Goal: Task Accomplishment & Management: Manage account settings

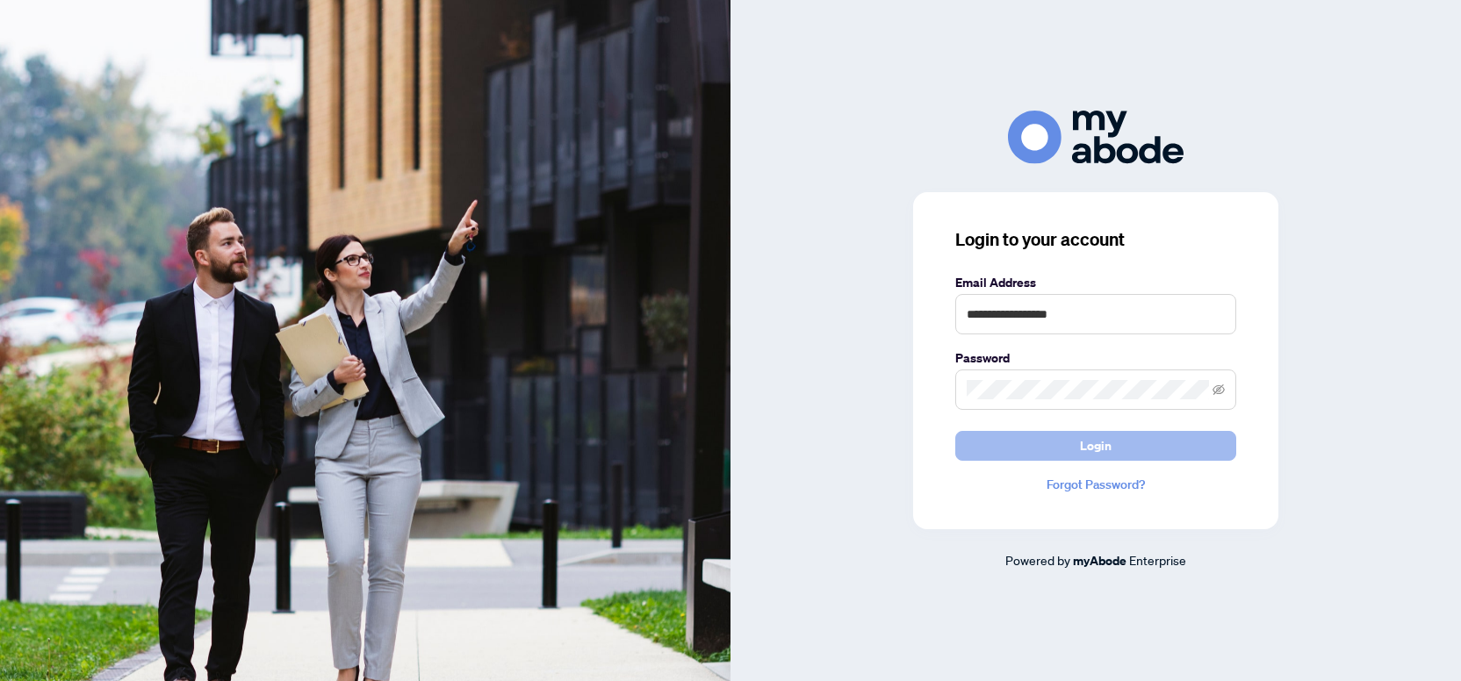
click at [1080, 447] on button "Login" at bounding box center [1095, 446] width 281 height 30
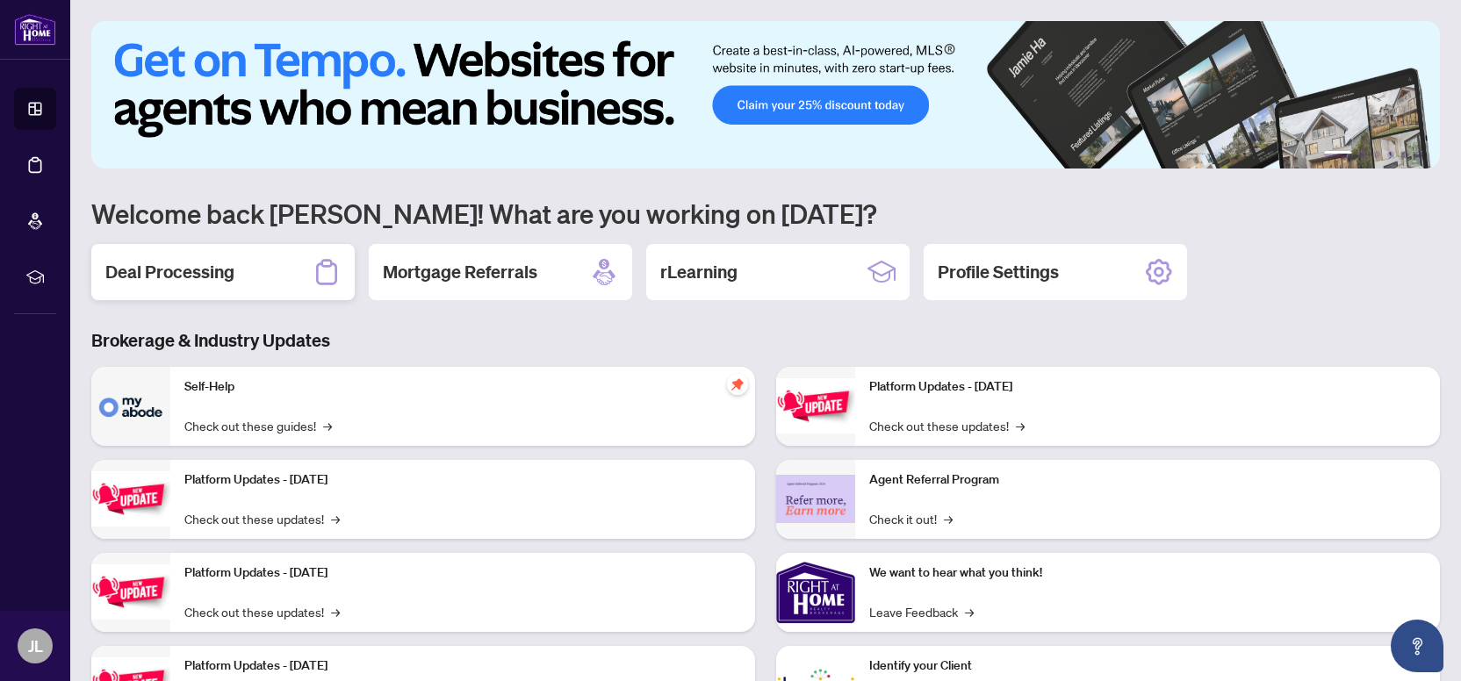
click at [208, 285] on div "Deal Processing" at bounding box center [222, 272] width 263 height 56
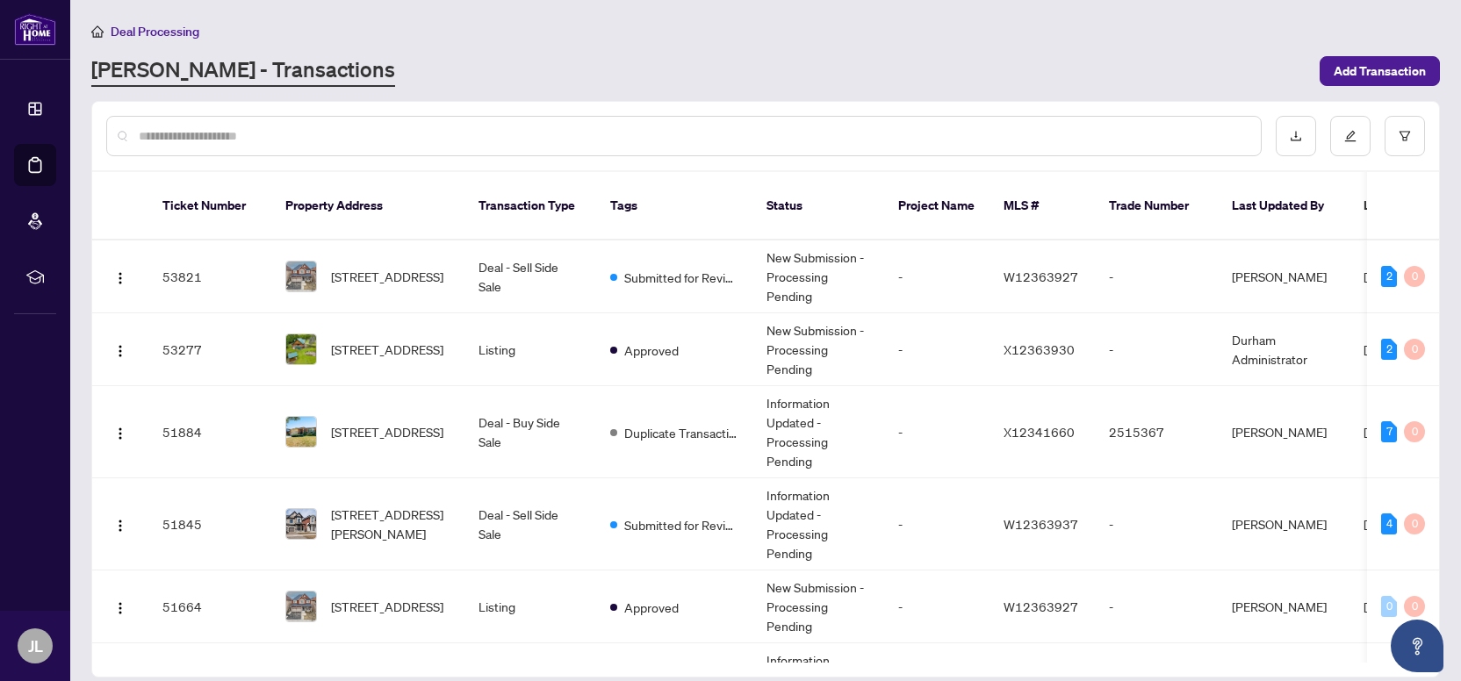
click at [367, 130] on input "text" at bounding box center [693, 135] width 1108 height 19
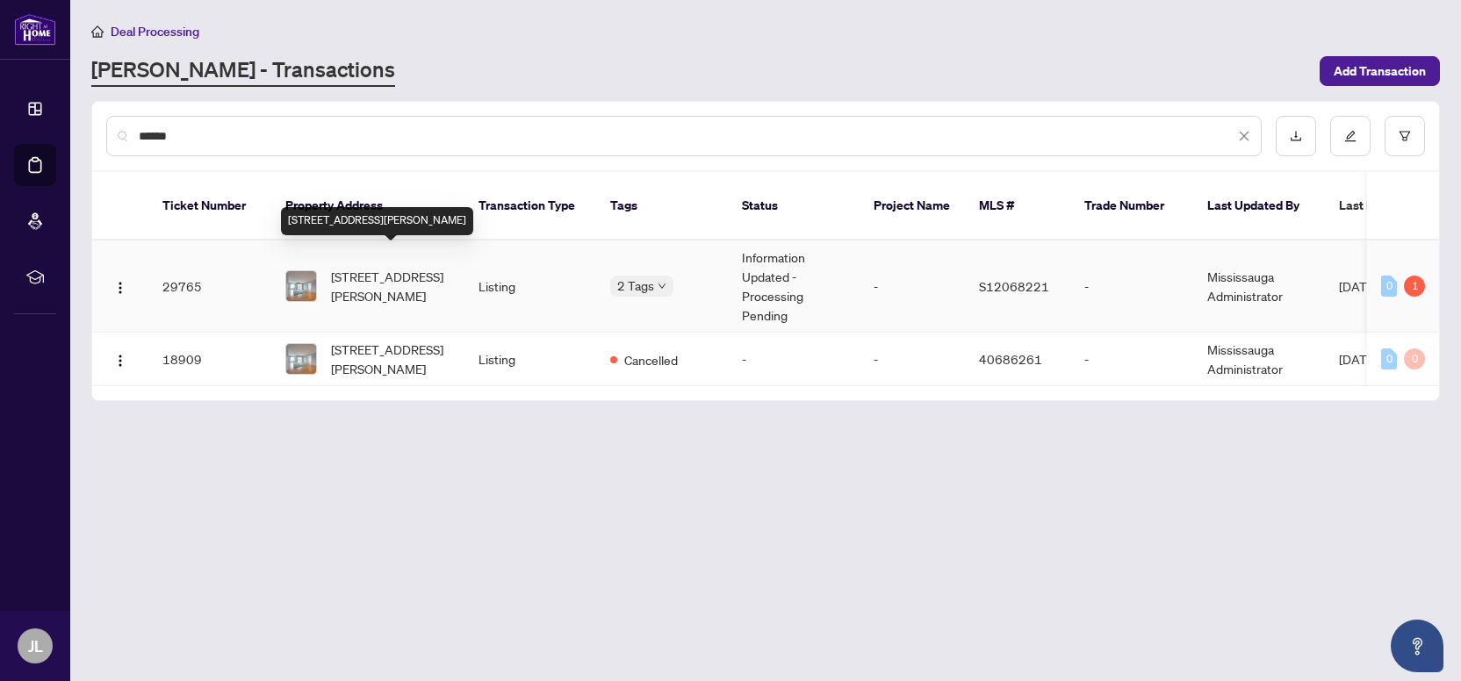
type input "******"
click at [370, 267] on span "[STREET_ADDRESS][PERSON_NAME]" at bounding box center [390, 286] width 119 height 39
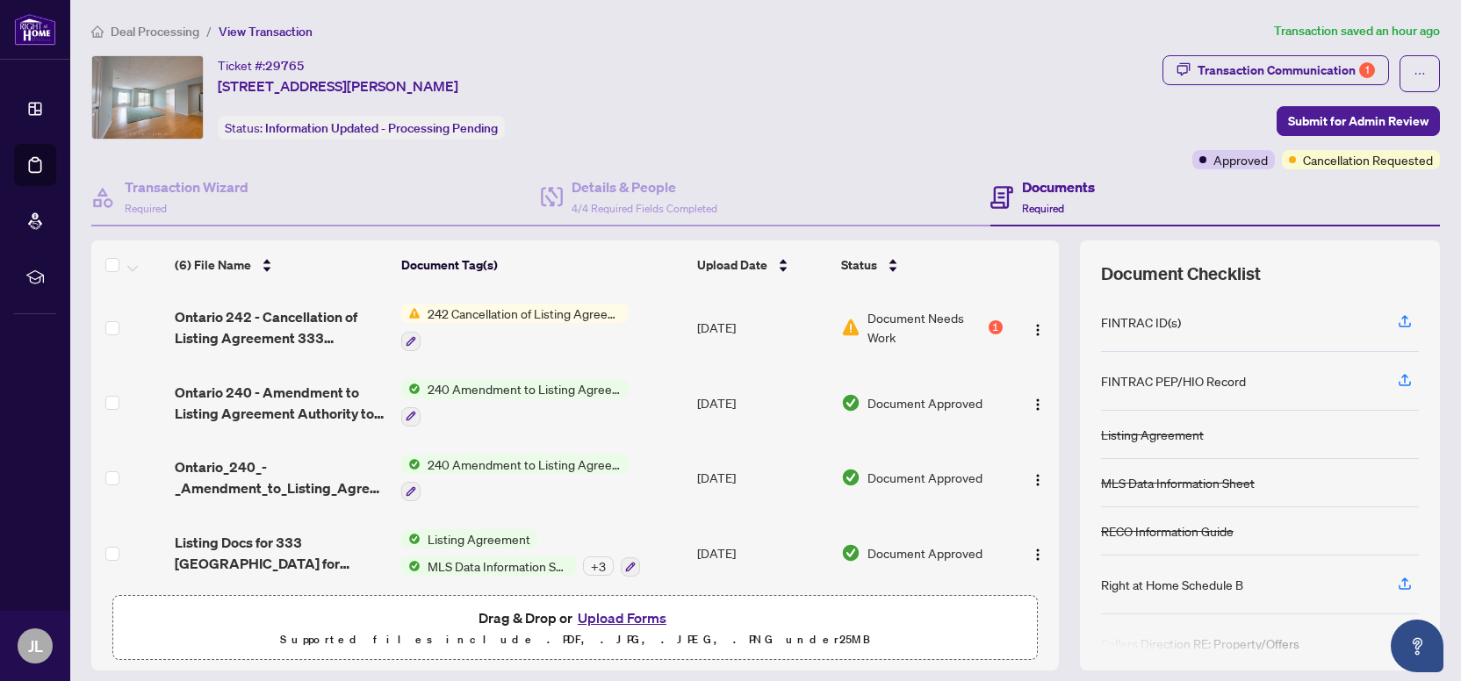
scroll to position [15, 0]
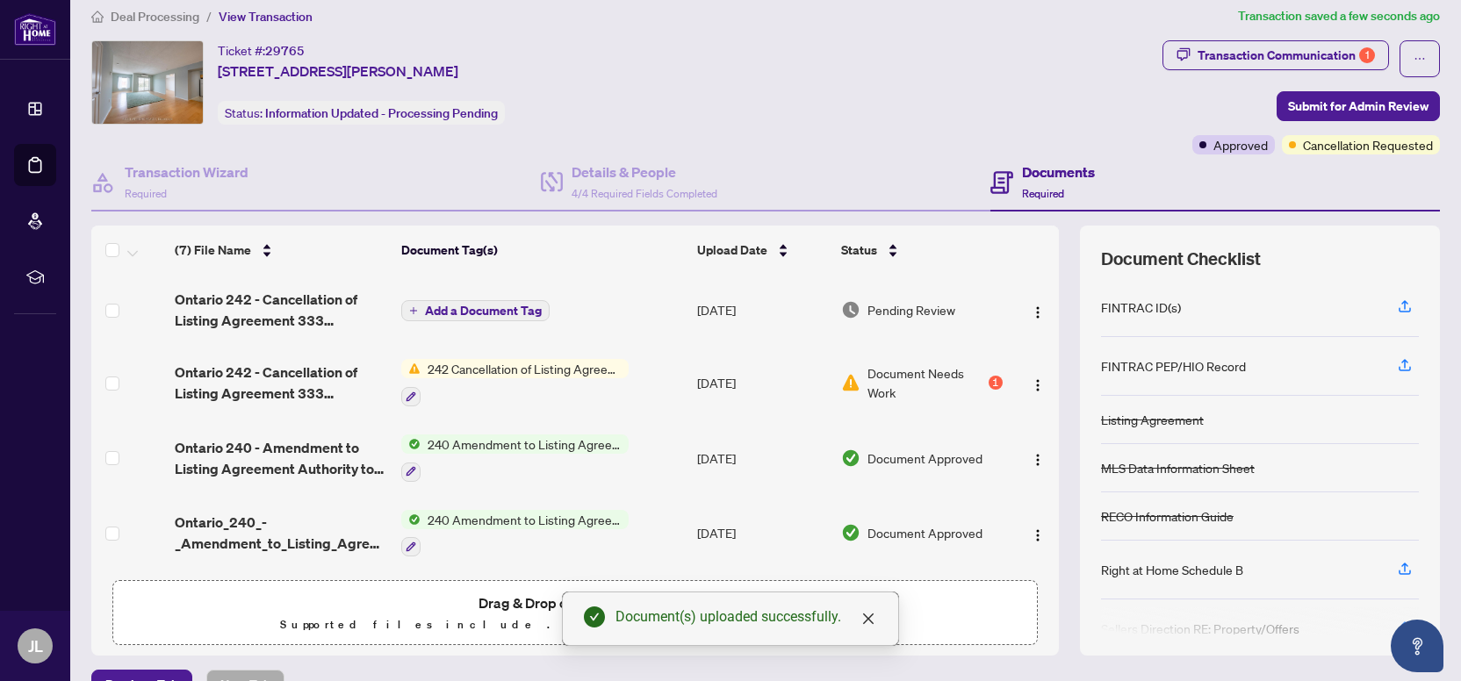
click at [477, 306] on span "Add a Document Tag" at bounding box center [483, 311] width 117 height 12
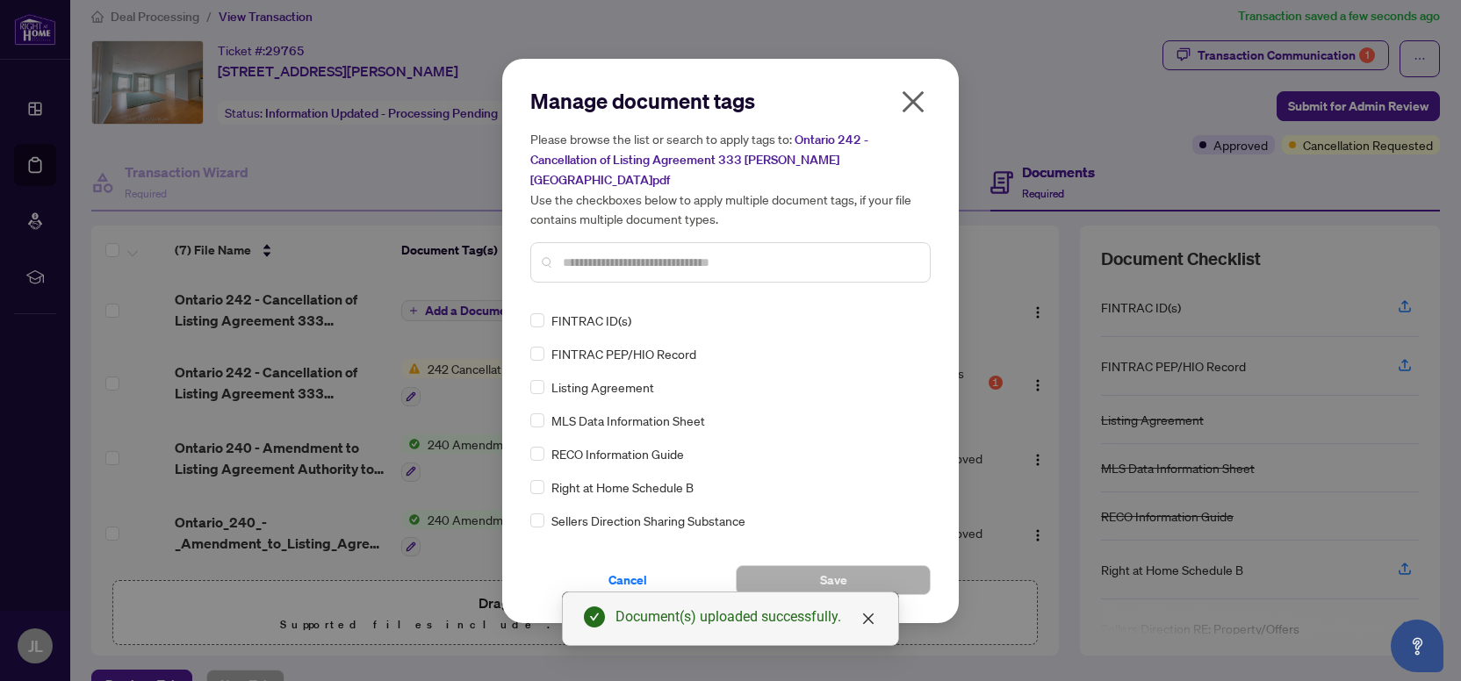
click at [606, 254] on input "text" at bounding box center [739, 262] width 353 height 19
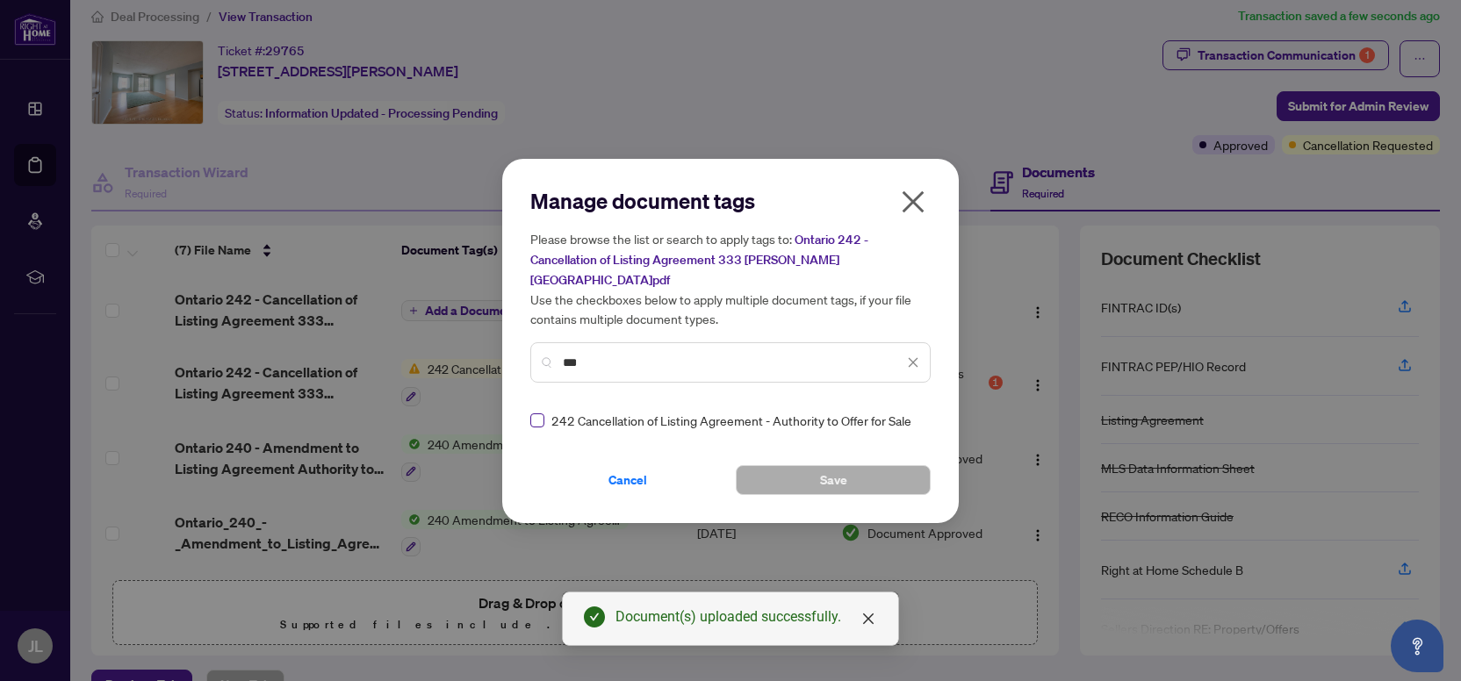
type input "***"
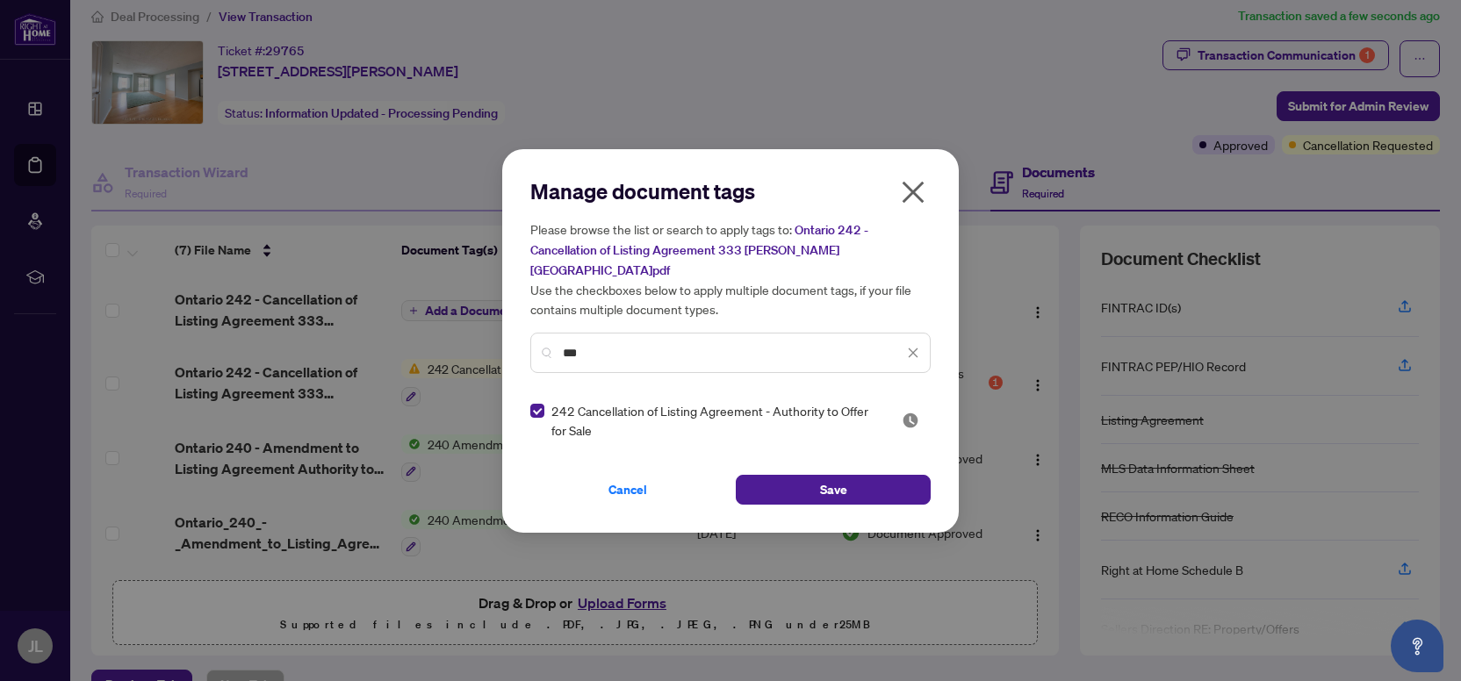
click at [911, 197] on icon "close" at bounding box center [913, 192] width 28 height 28
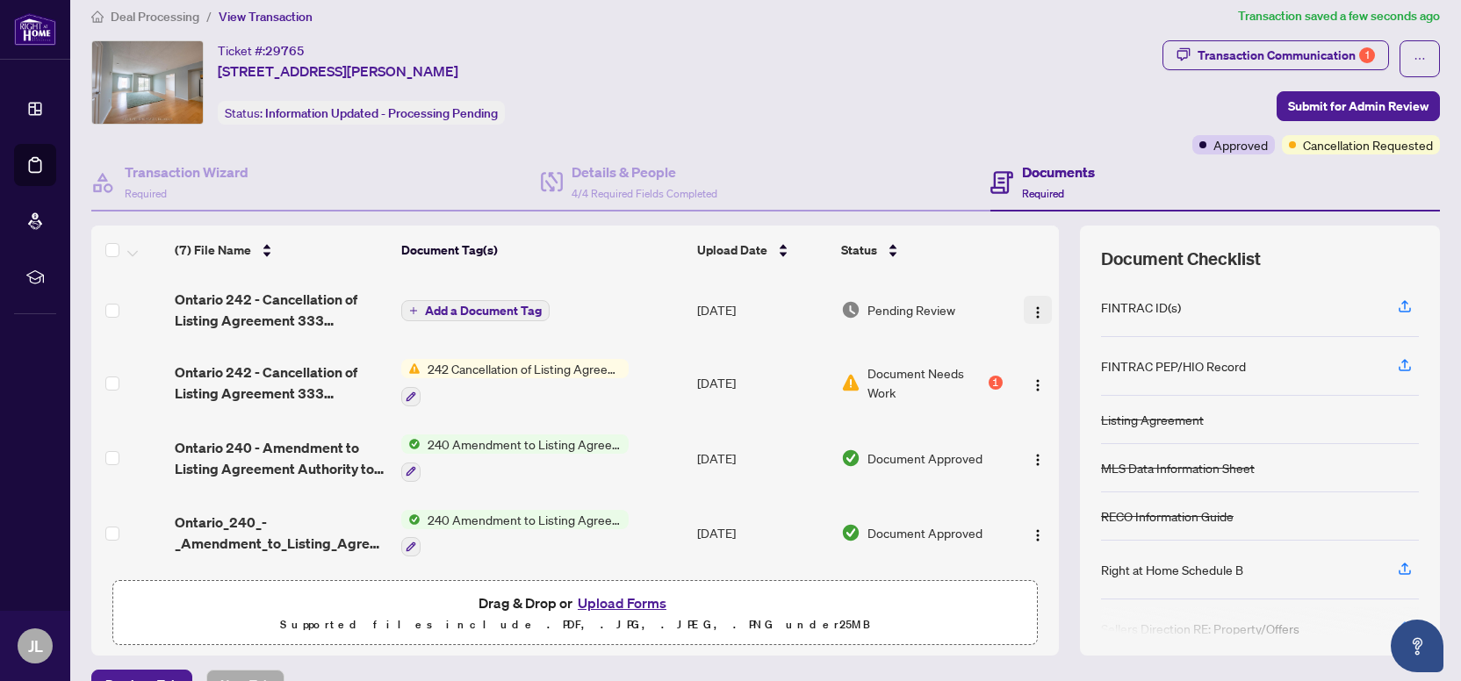
click at [1042, 308] on img "button" at bounding box center [1038, 312] width 14 height 14
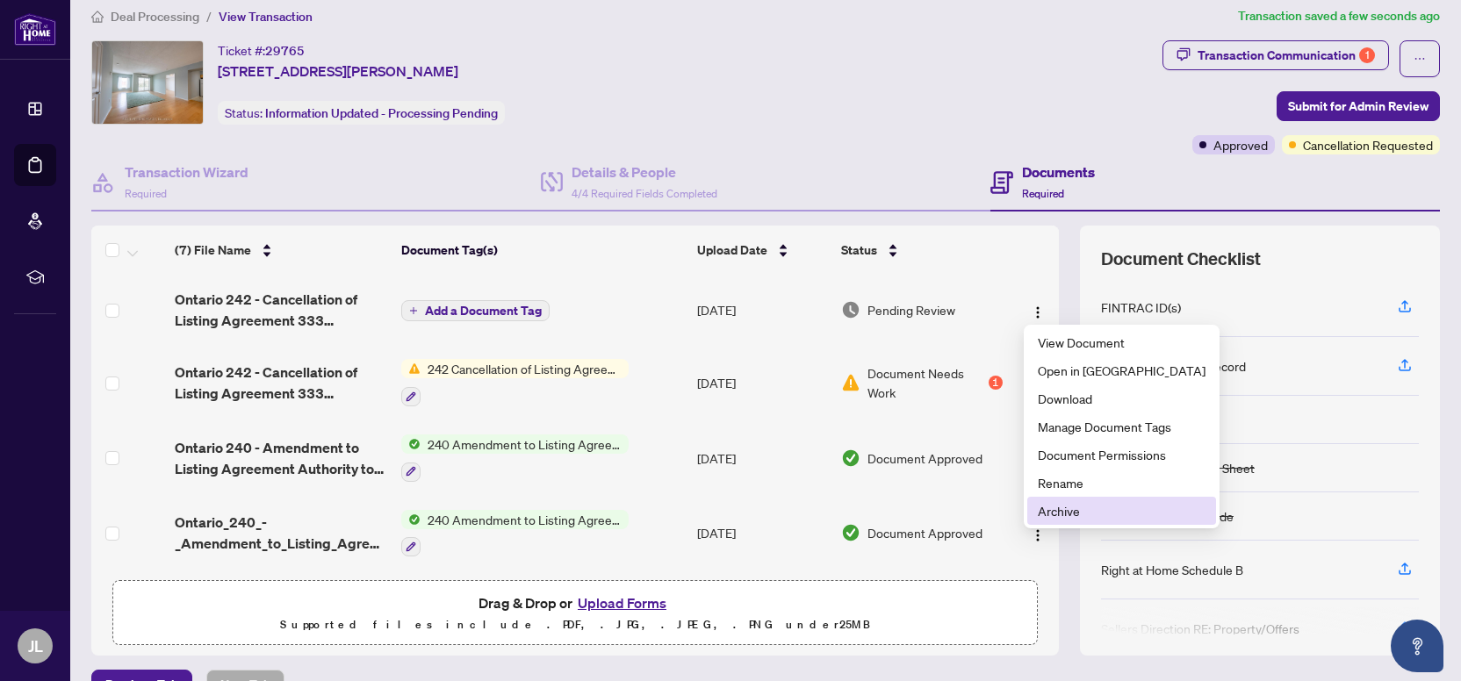
click at [1067, 514] on span "Archive" at bounding box center [1122, 510] width 168 height 19
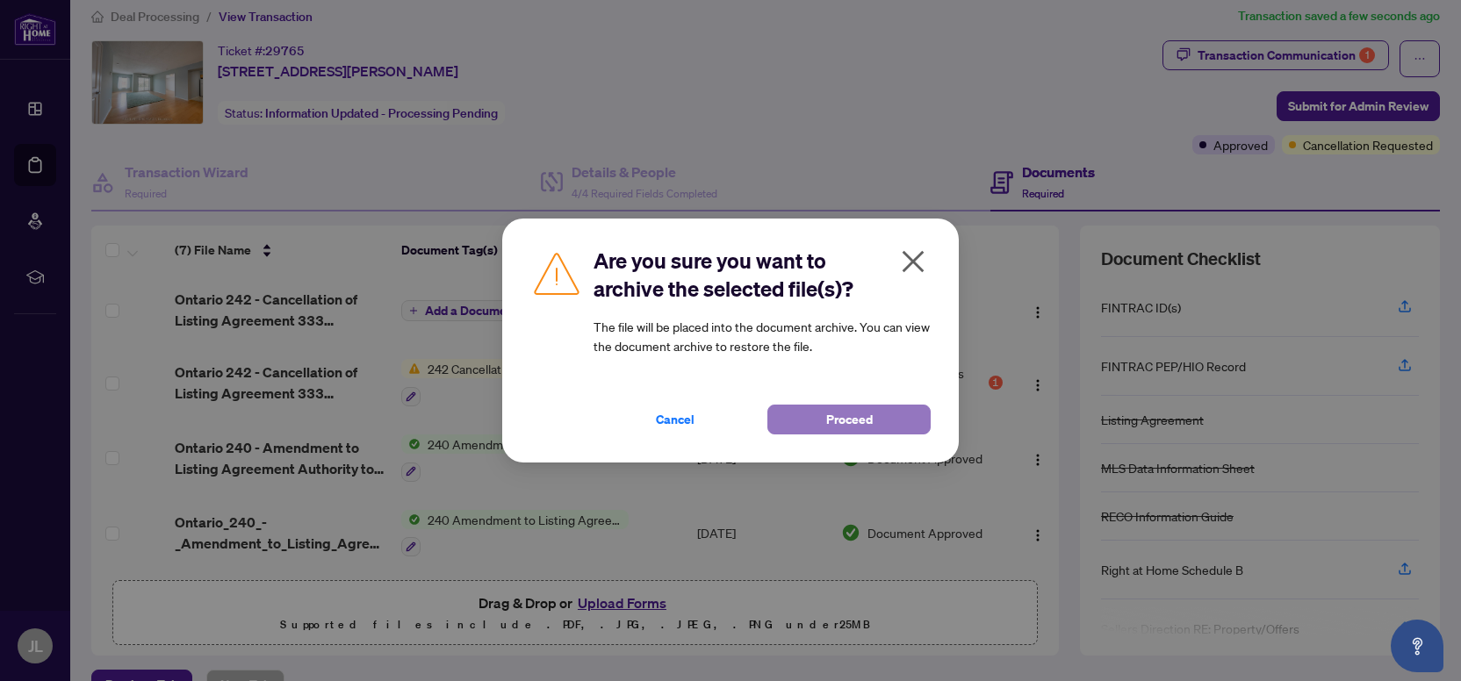
click at [850, 423] on span "Proceed" at bounding box center [849, 420] width 47 height 28
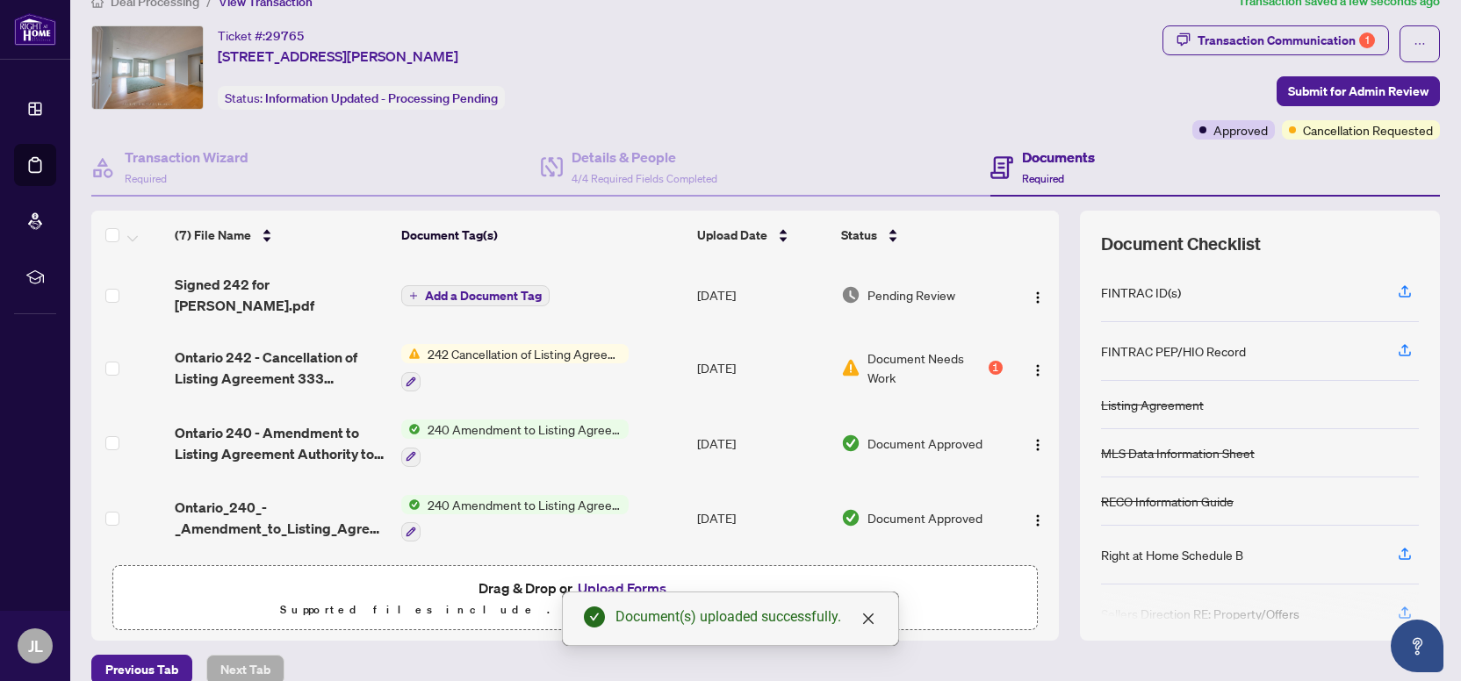
scroll to position [0, 0]
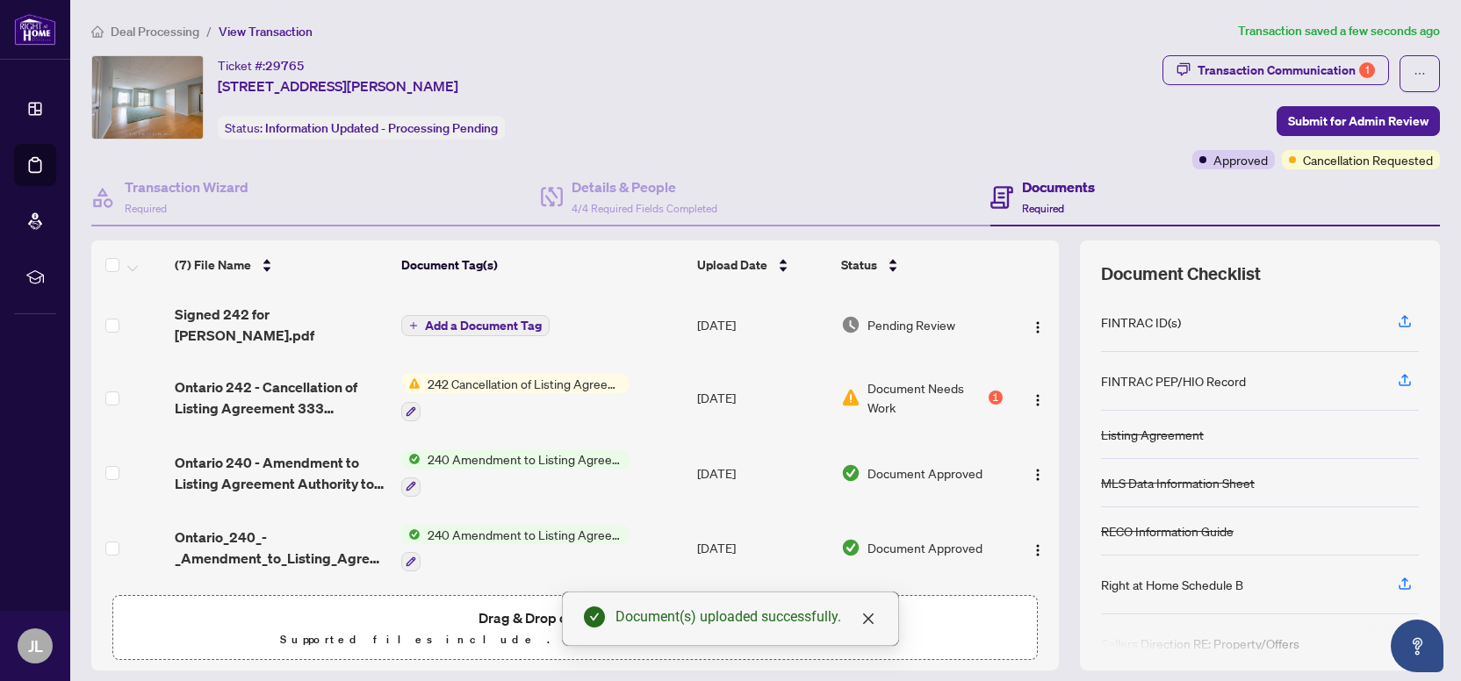
click at [483, 320] on span "Add a Document Tag" at bounding box center [483, 326] width 117 height 12
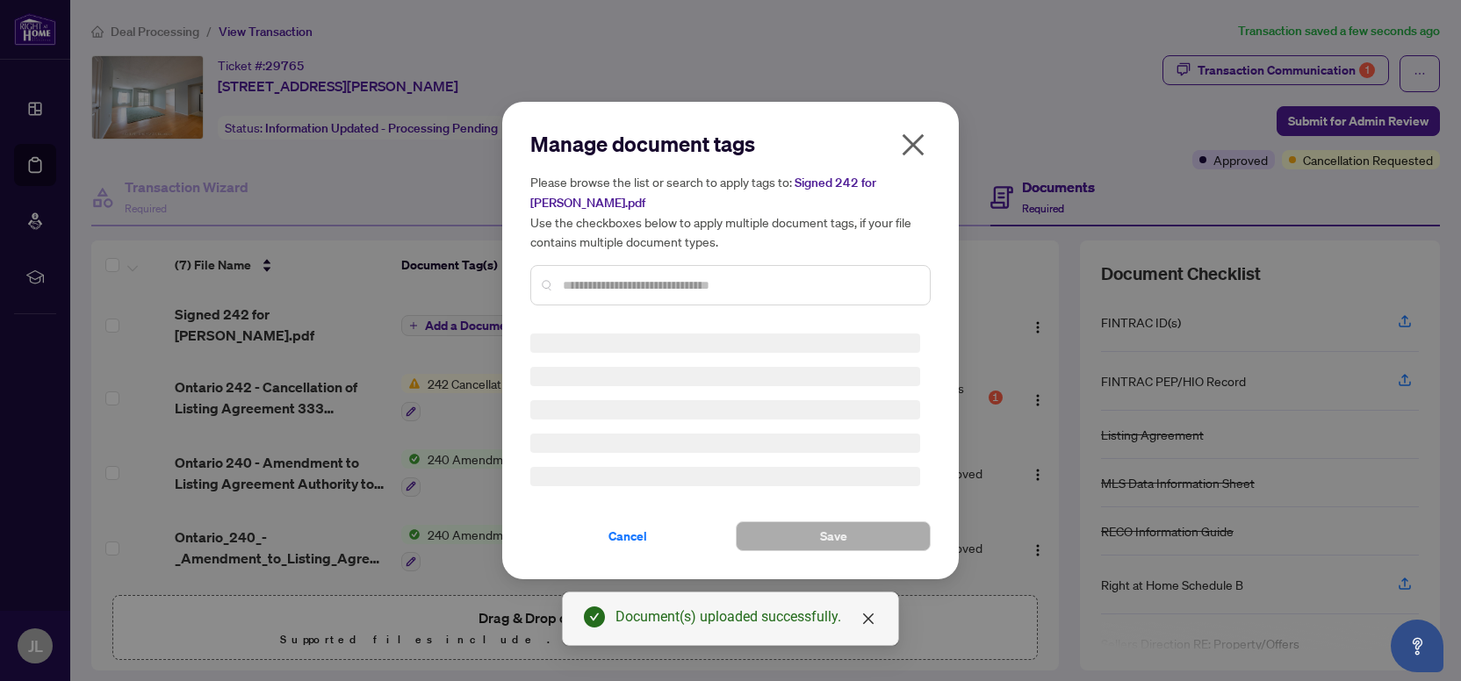
click at [610, 286] on div "Manage document tags Please browse the list or search to apply tags to: Signed …" at bounding box center [730, 340] width 400 height 421
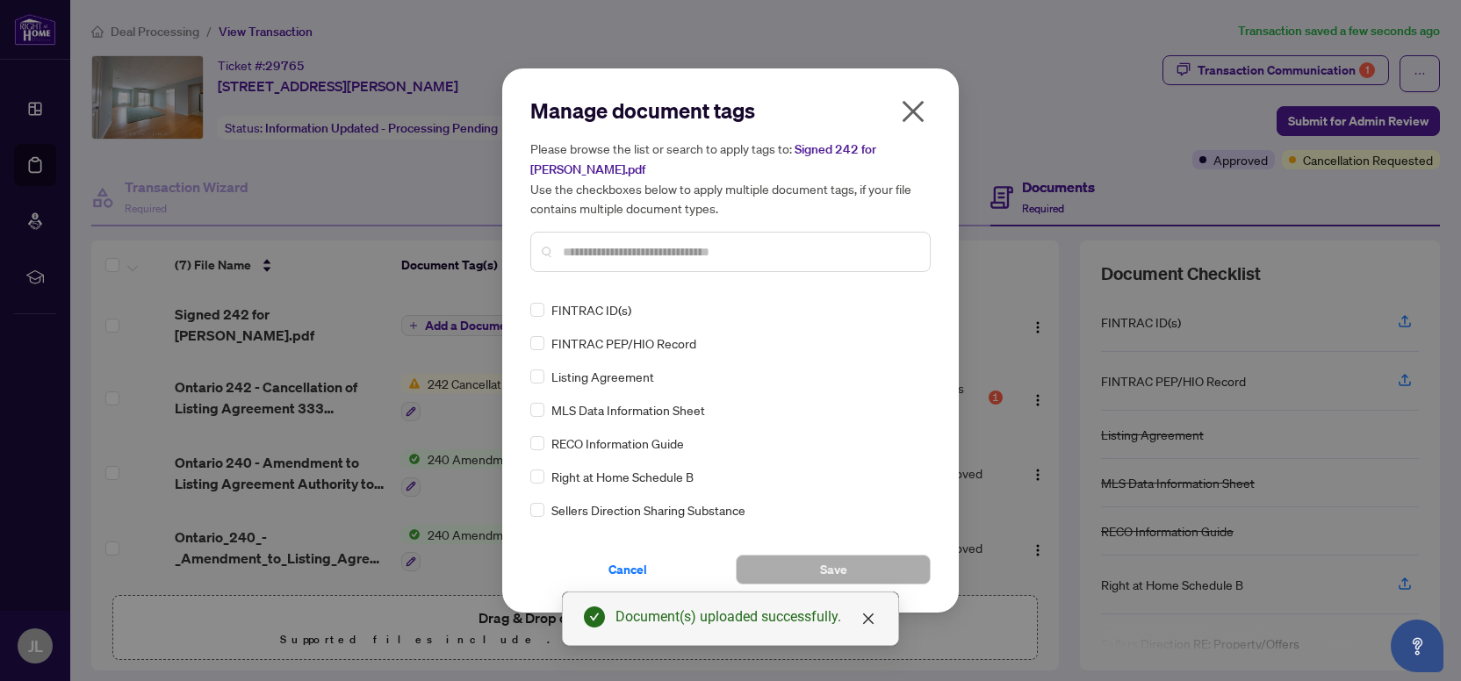
drag, startPoint x: 610, startPoint y: 268, endPoint x: 614, endPoint y: 255, distance: 13.6
click at [610, 265] on div at bounding box center [730, 252] width 400 height 40
click at [614, 255] on input "text" at bounding box center [739, 251] width 353 height 19
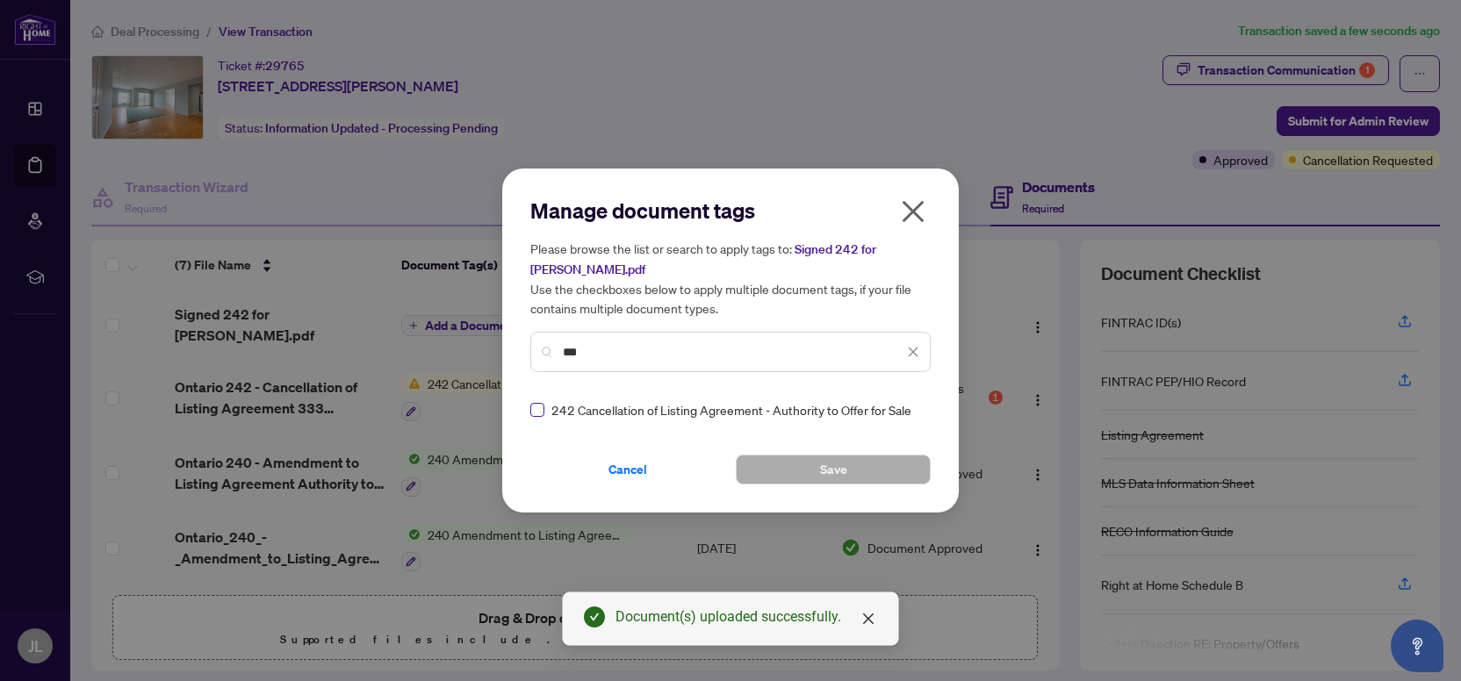
type input "***"
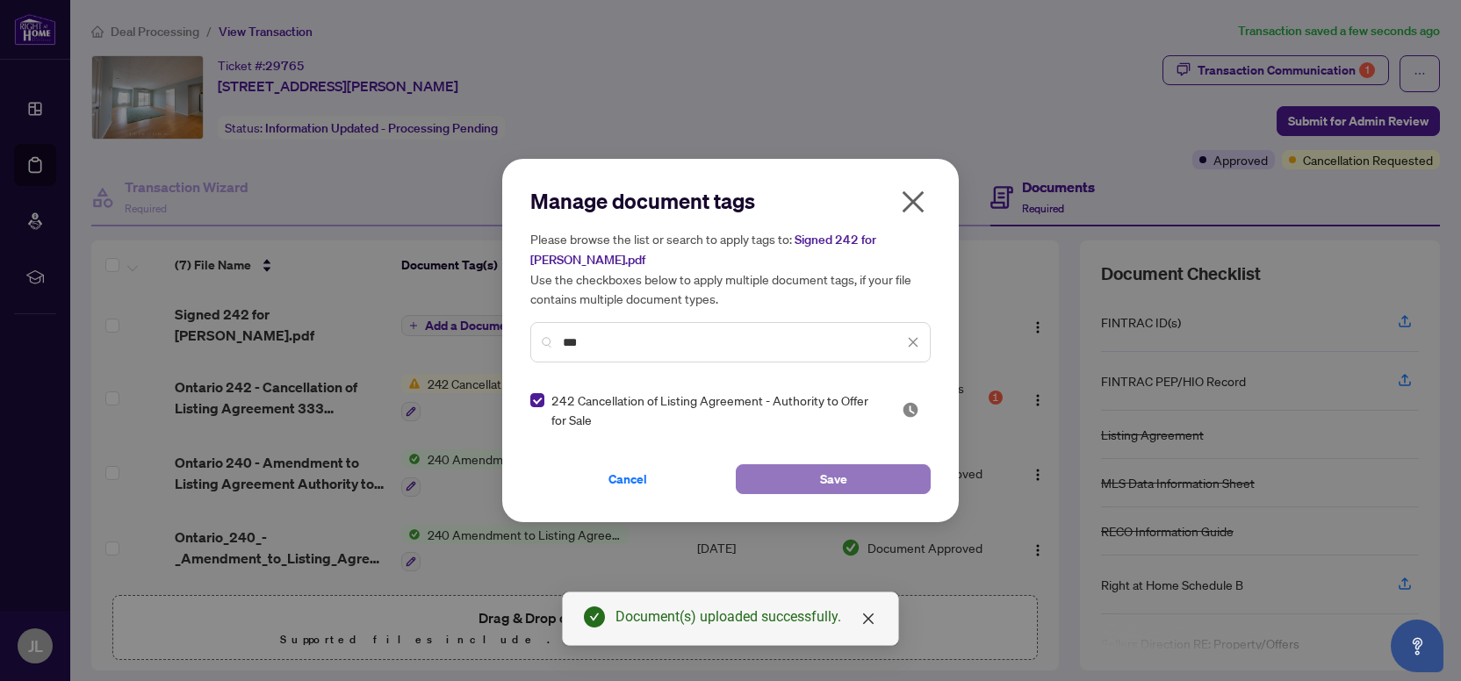
click at [808, 489] on button "Save" at bounding box center [833, 479] width 195 height 30
